Goal: Task Accomplishment & Management: Use online tool/utility

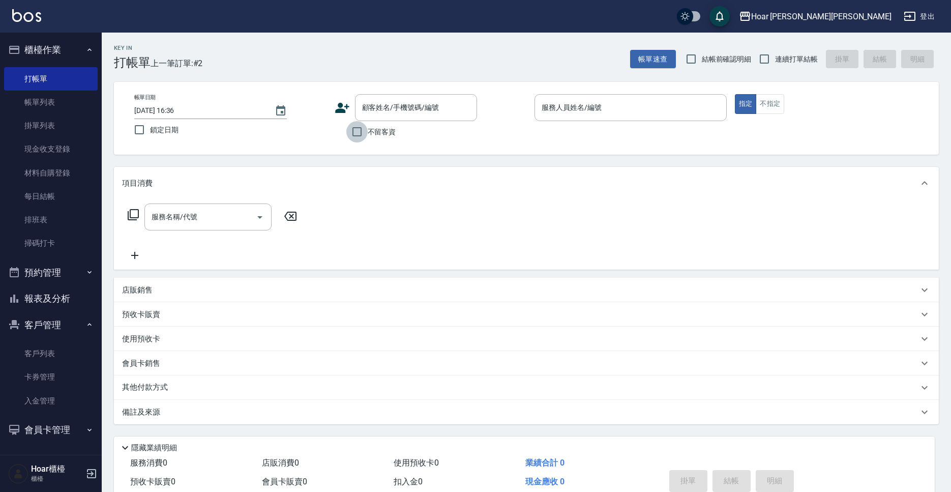
click at [364, 133] on input "不留客資" at bounding box center [356, 131] width 21 height 21
checkbox input "true"
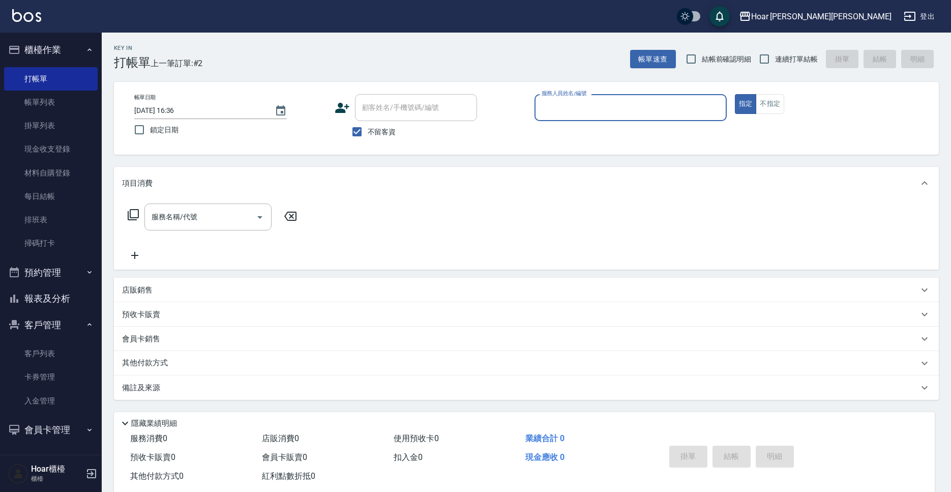
click at [558, 110] on input "服務人員姓名/編號" at bounding box center [630, 108] width 183 height 18
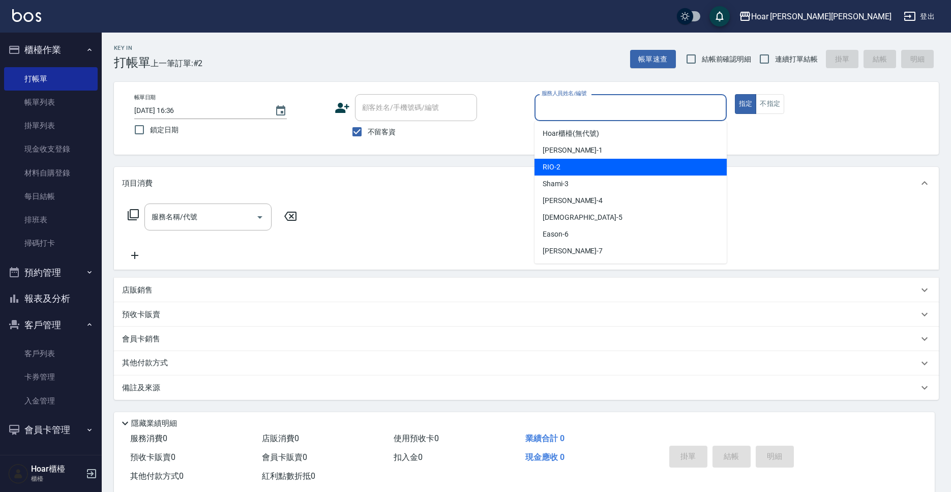
drag, startPoint x: 560, startPoint y: 166, endPoint x: 472, endPoint y: 186, distance: 90.7
click at [560, 166] on div "RIO -2" at bounding box center [631, 167] width 192 height 17
type input "RIO-2"
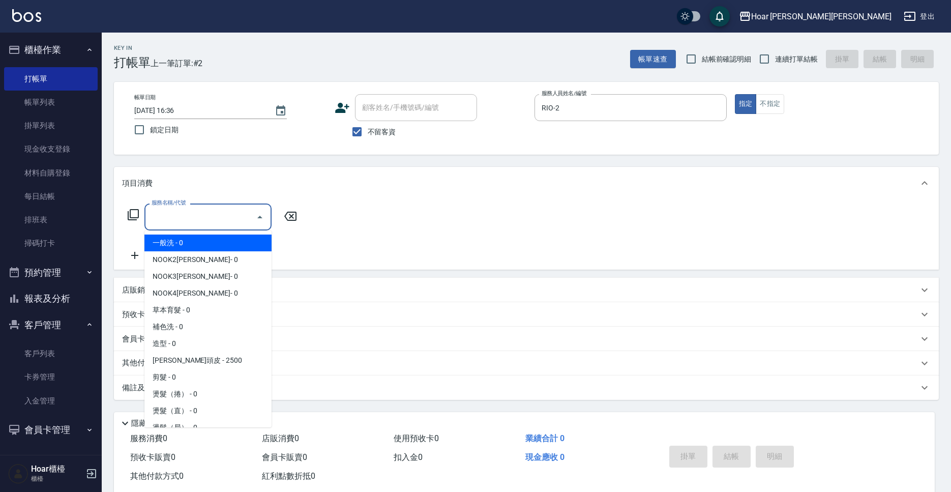
click at [233, 211] on input "服務名稱/代號" at bounding box center [200, 217] width 103 height 18
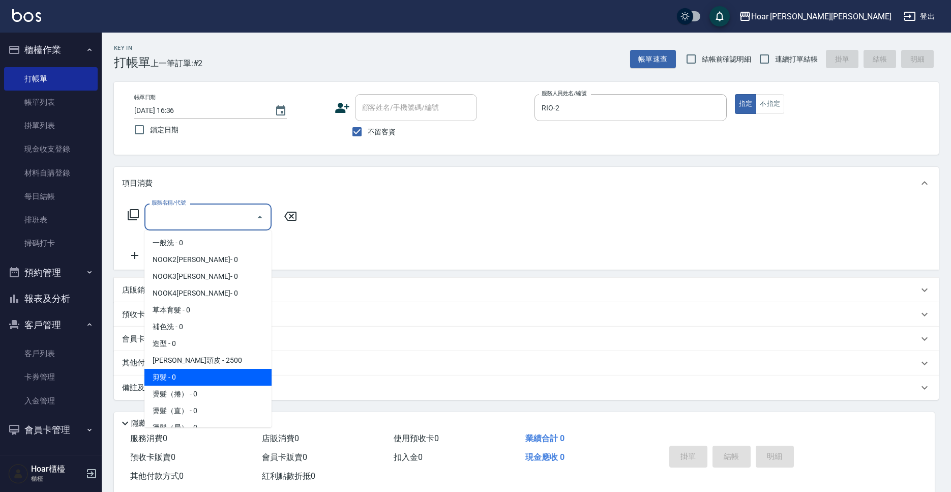
drag, startPoint x: 179, startPoint y: 379, endPoint x: 249, endPoint y: 274, distance: 126.0
click at [179, 378] on span "剪髮 - 0" at bounding box center [207, 377] width 127 height 17
type input "剪髮(201)"
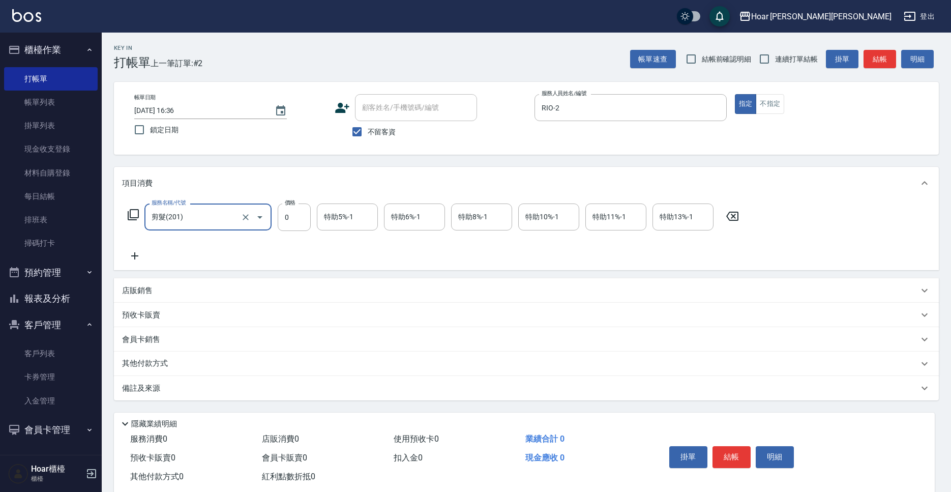
click at [312, 210] on div "服務名稱/代號 剪髮(201) 服務名稱/代號 價格 0 價格 特助5%-1 特助5%-1 特助6%-1 特助6%-1 特助8%-1 特助8%-1 特助10%…" at bounding box center [433, 216] width 623 height 27
click at [308, 213] on input "0" at bounding box center [294, 216] width 33 height 27
type input "0"
click at [258, 218] on icon "Open" at bounding box center [260, 217] width 12 height 12
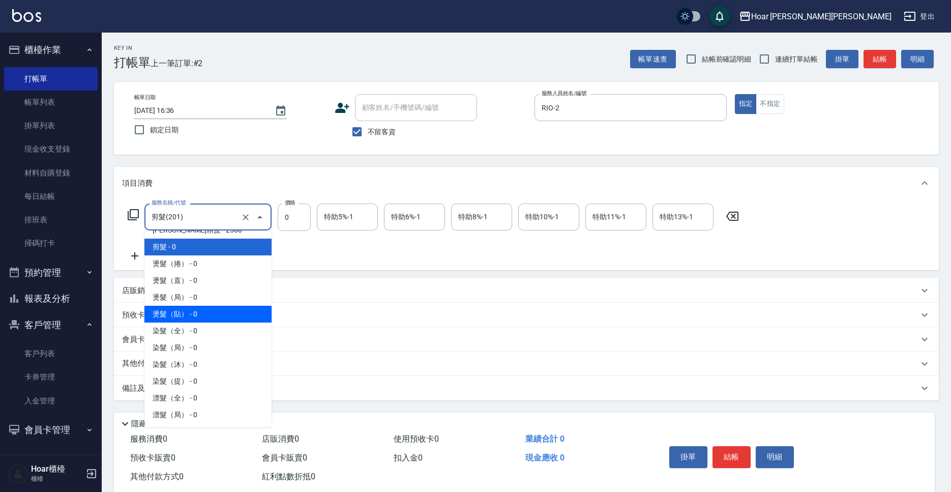
scroll to position [134, 0]
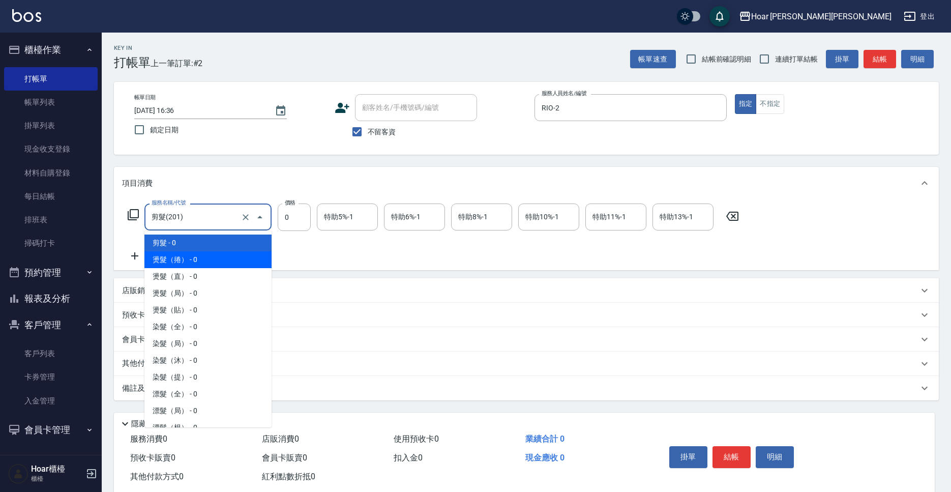
click at [174, 263] on span "燙髮（捲） - 0" at bounding box center [207, 259] width 127 height 17
type input "燙髮（捲）(301)"
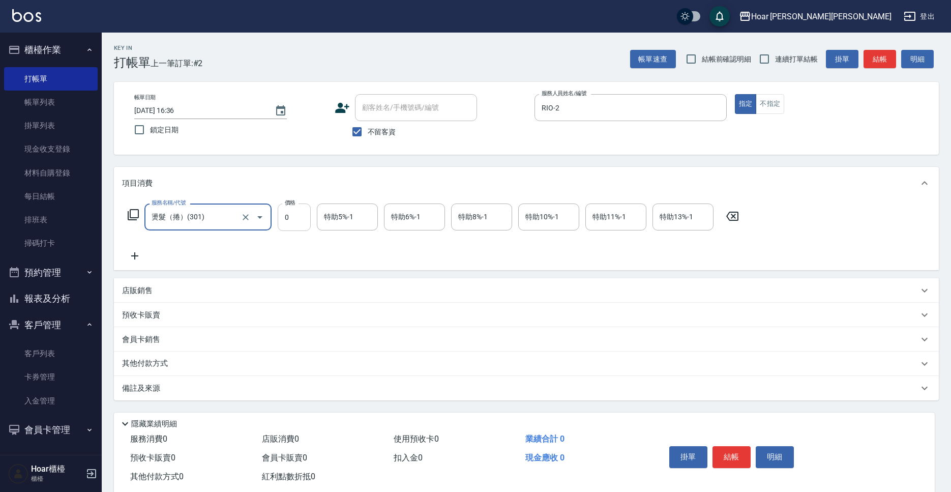
click at [300, 214] on input "0" at bounding box center [294, 216] width 33 height 27
type input "3400"
click at [295, 243] on div "服務名稱/代號 燙髮（捲）(301) 服務名稱/代號 價格 3400 價格 特助5%-1 特助5%-1 特助6%-1 特助6%-1 特助8%-1 特助8%-1…" at bounding box center [433, 232] width 623 height 59
click at [540, 219] on input "特助10%-1" at bounding box center [549, 217] width 52 height 18
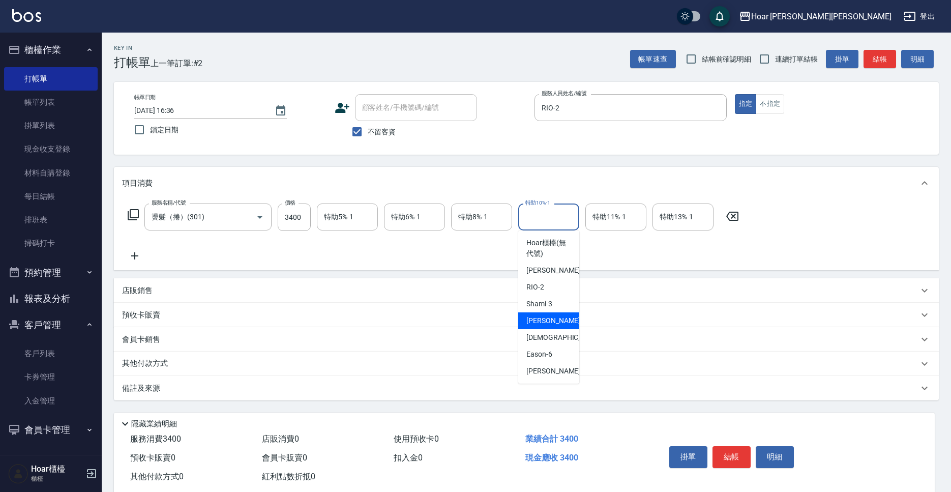
drag, startPoint x: 533, startPoint y: 322, endPoint x: 528, endPoint y: 277, distance: 45.1
click at [533, 322] on span "[PERSON_NAME] -4" at bounding box center [557, 320] width 60 height 11
type input "[PERSON_NAME]-4"
click at [529, 246] on div "服務名稱/代號 燙髮（捲）(301) 服務名稱/代號 價格 3400 價格 特助5%-1 特助5%-1 特助6%-1 特助6%-1 特助8%-1 特助8%-1…" at bounding box center [433, 232] width 623 height 59
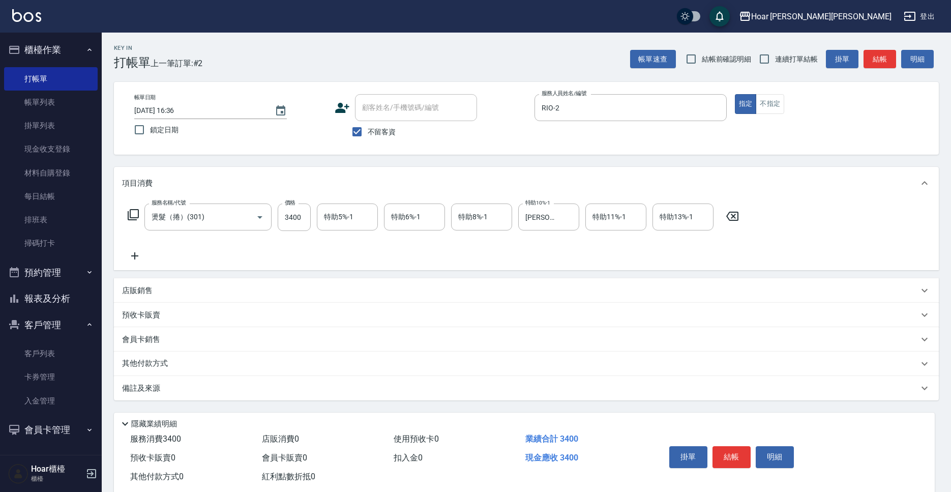
scroll to position [23, 0]
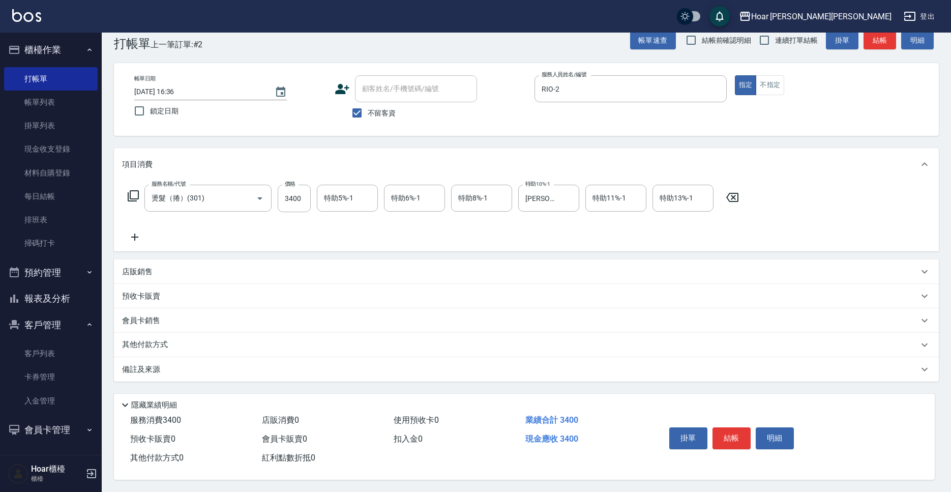
click at [732, 438] on button "結帳" at bounding box center [732, 437] width 38 height 21
